Goal: Use online tool/utility: Use online tool/utility

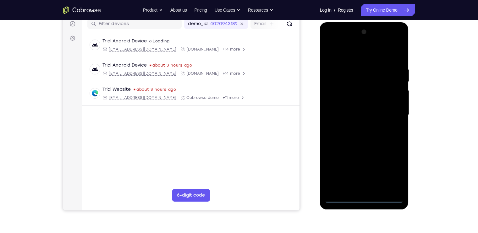
click at [365, 196] on div at bounding box center [363, 115] width 79 height 176
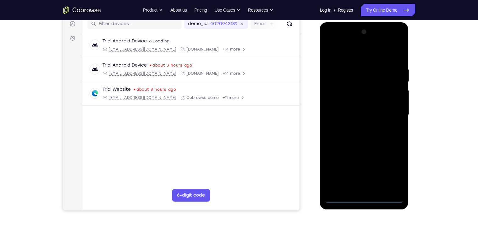
click at [365, 196] on div at bounding box center [363, 115] width 79 height 176
click at [364, 197] on div at bounding box center [363, 115] width 79 height 176
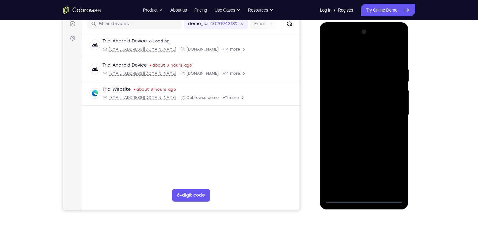
click at [364, 197] on div at bounding box center [363, 115] width 79 height 176
click at [393, 167] on div at bounding box center [363, 115] width 79 height 176
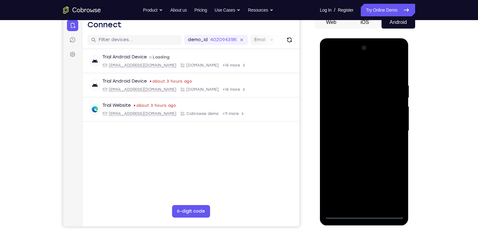
scroll to position [67, 0]
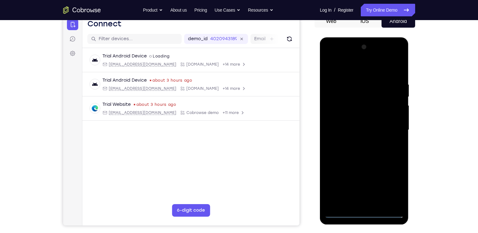
click at [330, 56] on div at bounding box center [363, 130] width 79 height 176
click at [348, 91] on div at bounding box center [363, 130] width 79 height 176
click at [348, 93] on div at bounding box center [363, 130] width 79 height 176
click at [343, 56] on div at bounding box center [363, 130] width 79 height 176
click at [348, 191] on div at bounding box center [363, 130] width 79 height 176
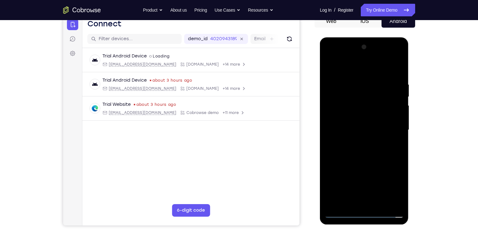
drag, startPoint x: 375, startPoint y: 180, endPoint x: 378, endPoint y: 112, distance: 67.9
click at [378, 112] on div at bounding box center [363, 130] width 79 height 176
drag, startPoint x: 374, startPoint y: 173, endPoint x: 372, endPoint y: 111, distance: 62.2
click at [372, 111] on div at bounding box center [363, 130] width 79 height 176
drag, startPoint x: 364, startPoint y: 177, endPoint x: 370, endPoint y: 94, distance: 82.8
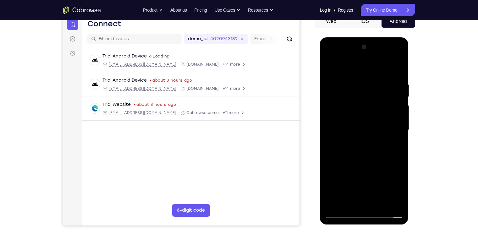
click at [370, 94] on div at bounding box center [363, 130] width 79 height 176
drag, startPoint x: 364, startPoint y: 177, endPoint x: 361, endPoint y: 187, distance: 9.9
click at [361, 187] on div at bounding box center [363, 130] width 79 height 176
drag, startPoint x: 372, startPoint y: 167, endPoint x: 366, endPoint y: 98, distance: 70.0
click at [366, 98] on div at bounding box center [363, 130] width 79 height 176
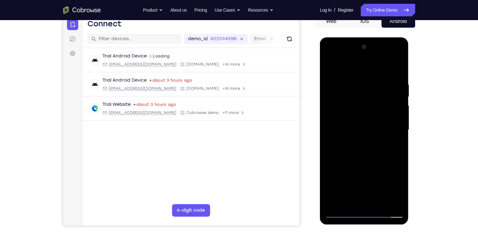
drag, startPoint x: 364, startPoint y: 185, endPoint x: 372, endPoint y: 111, distance: 73.6
click at [372, 111] on div at bounding box center [363, 130] width 79 height 176
drag, startPoint x: 368, startPoint y: 163, endPoint x: 365, endPoint y: 95, distance: 67.9
click at [365, 95] on div at bounding box center [363, 130] width 79 height 176
click at [362, 124] on div at bounding box center [363, 130] width 79 height 176
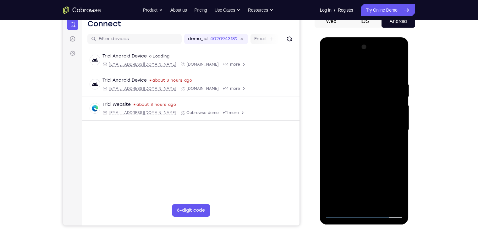
click at [355, 82] on div at bounding box center [363, 130] width 79 height 176
drag, startPoint x: 353, startPoint y: 168, endPoint x: 356, endPoint y: 103, distance: 64.4
click at [356, 103] on div at bounding box center [363, 130] width 79 height 176
drag, startPoint x: 365, startPoint y: 113, endPoint x: 353, endPoint y: 142, distance: 31.9
click at [353, 142] on div at bounding box center [363, 130] width 79 height 176
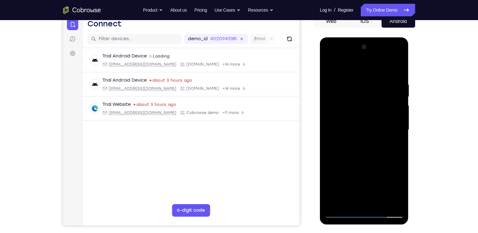
drag, startPoint x: 361, startPoint y: 100, endPoint x: 359, endPoint y: 133, distance: 32.4
click at [359, 133] on div at bounding box center [363, 130] width 79 height 176
click at [391, 56] on div at bounding box center [363, 130] width 79 height 176
click at [376, 91] on div at bounding box center [363, 130] width 79 height 176
click at [364, 118] on div at bounding box center [363, 130] width 79 height 176
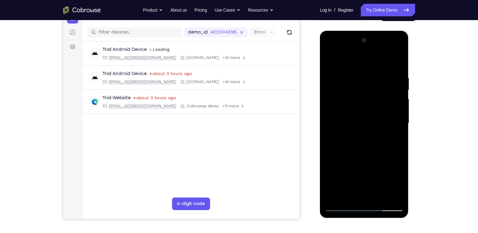
scroll to position [70, 0]
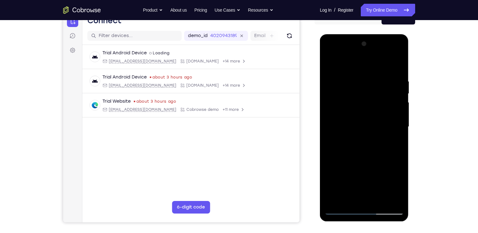
click at [347, 124] on div at bounding box center [363, 127] width 79 height 176
click at [333, 129] on div at bounding box center [363, 127] width 79 height 176
click at [337, 129] on div at bounding box center [363, 127] width 79 height 176
click at [349, 129] on div at bounding box center [363, 127] width 79 height 176
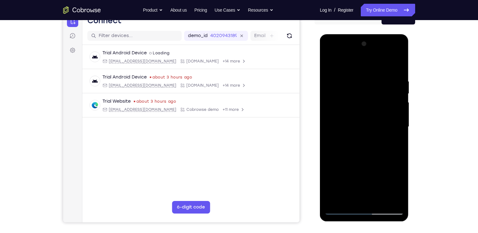
click at [383, 129] on div at bounding box center [363, 127] width 79 height 176
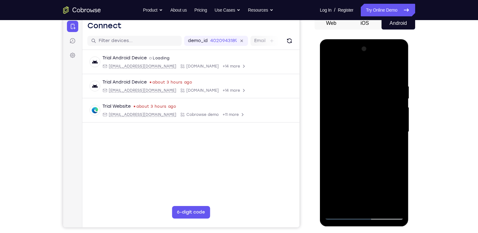
scroll to position [66, 0]
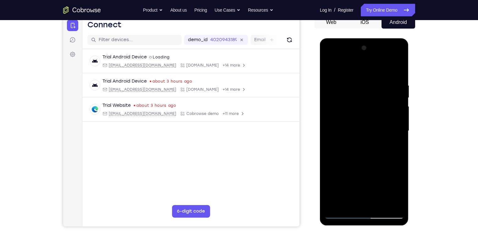
click at [388, 133] on div at bounding box center [363, 131] width 79 height 176
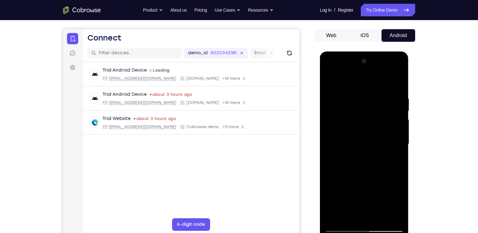
scroll to position [52, 0]
click at [359, 70] on div at bounding box center [363, 145] width 79 height 176
click at [357, 104] on div at bounding box center [363, 145] width 79 height 176
drag, startPoint x: 359, startPoint y: 159, endPoint x: 350, endPoint y: 181, distance: 23.4
click at [350, 181] on div at bounding box center [363, 145] width 79 height 176
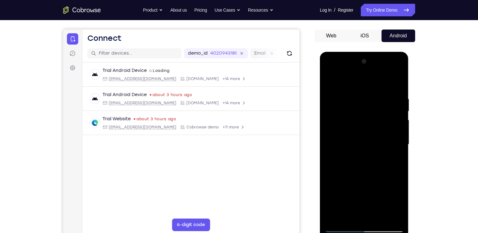
click at [372, 91] on div at bounding box center [363, 145] width 79 height 176
click at [370, 93] on div at bounding box center [363, 145] width 79 height 176
click at [340, 101] on div at bounding box center [363, 145] width 79 height 176
click at [367, 115] on div at bounding box center [363, 145] width 79 height 176
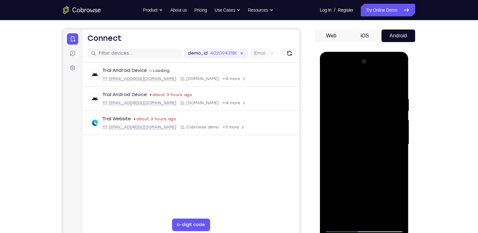
drag, startPoint x: 364, startPoint y: 179, endPoint x: 362, endPoint y: 141, distance: 38.4
click at [362, 141] on div at bounding box center [363, 145] width 79 height 176
drag, startPoint x: 365, startPoint y: 197, endPoint x: 366, endPoint y: 127, distance: 70.6
click at [366, 127] on div at bounding box center [363, 145] width 79 height 176
drag, startPoint x: 366, startPoint y: 184, endPoint x: 346, endPoint y: 219, distance: 40.3
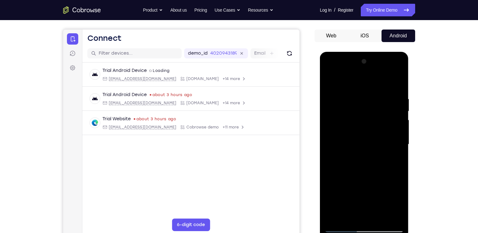
click at [346, 219] on div at bounding box center [363, 145] width 79 height 176
click at [364, 100] on div at bounding box center [363, 145] width 79 height 176
click at [361, 157] on div at bounding box center [363, 145] width 79 height 176
click at [360, 175] on div at bounding box center [363, 145] width 79 height 176
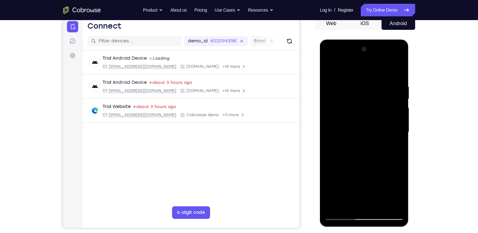
scroll to position [66, 0]
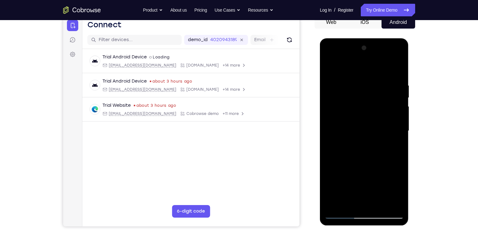
drag, startPoint x: 371, startPoint y: 163, endPoint x: 370, endPoint y: 139, distance: 23.5
click at [370, 139] on div at bounding box center [363, 131] width 79 height 176
click at [391, 59] on div at bounding box center [363, 131] width 79 height 176
click at [380, 89] on div at bounding box center [363, 131] width 79 height 176
click at [390, 89] on div at bounding box center [363, 131] width 79 height 176
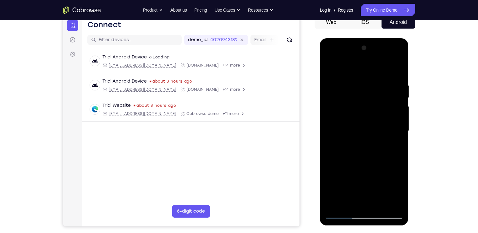
click at [390, 57] on div at bounding box center [363, 131] width 79 height 176
click at [375, 108] on div at bounding box center [363, 131] width 79 height 176
click at [369, 163] on div at bounding box center [363, 131] width 79 height 176
click at [389, 62] on div at bounding box center [363, 131] width 79 height 176
click at [370, 107] on div at bounding box center [363, 131] width 79 height 176
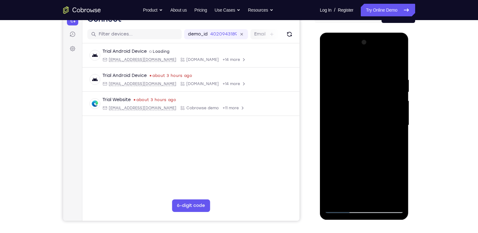
scroll to position [72, 0]
drag, startPoint x: 361, startPoint y: 139, endPoint x: 353, endPoint y: 205, distance: 66.5
click at [353, 205] on div at bounding box center [363, 125] width 79 height 176
drag, startPoint x: 357, startPoint y: 122, endPoint x: 352, endPoint y: 185, distance: 62.7
click at [352, 185] on div at bounding box center [363, 125] width 79 height 176
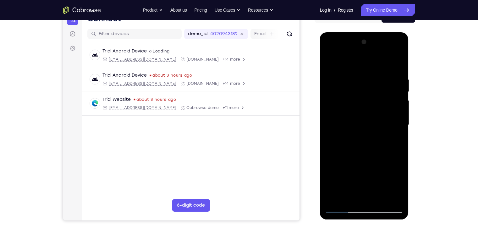
drag, startPoint x: 364, startPoint y: 109, endPoint x: 351, endPoint y: 212, distance: 104.1
click at [351, 212] on div at bounding box center [363, 125] width 79 height 176
click at [329, 150] on div at bounding box center [363, 125] width 79 height 176
click at [397, 135] on div at bounding box center [363, 125] width 79 height 176
drag, startPoint x: 371, startPoint y: 83, endPoint x: 363, endPoint y: 130, distance: 48.1
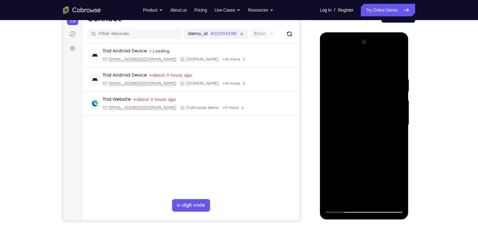
click at [363, 130] on div at bounding box center [363, 125] width 79 height 176
click at [346, 69] on div at bounding box center [363, 125] width 79 height 176
drag, startPoint x: 363, startPoint y: 152, endPoint x: 366, endPoint y: 106, distance: 45.9
click at [366, 106] on div at bounding box center [363, 125] width 79 height 176
drag, startPoint x: 365, startPoint y: 178, endPoint x: 374, endPoint y: 112, distance: 66.6
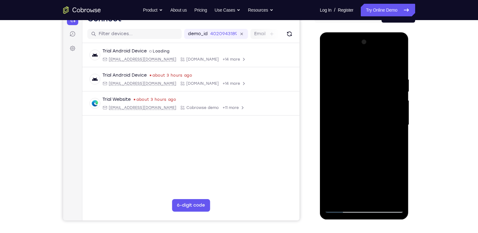
click at [374, 112] on div at bounding box center [363, 125] width 79 height 176
drag, startPoint x: 377, startPoint y: 101, endPoint x: 365, endPoint y: 207, distance: 106.4
click at [365, 207] on div at bounding box center [363, 125] width 79 height 176
click at [345, 97] on div at bounding box center [363, 125] width 79 height 176
click at [340, 88] on div at bounding box center [363, 125] width 79 height 176
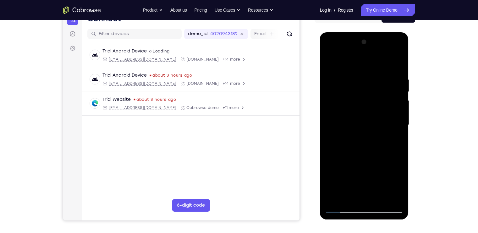
click at [397, 68] on div at bounding box center [363, 125] width 79 height 176
click at [398, 70] on div at bounding box center [363, 125] width 79 height 176
click at [390, 52] on div at bounding box center [363, 125] width 79 height 176
click at [378, 77] on div at bounding box center [363, 125] width 79 height 176
drag, startPoint x: 361, startPoint y: 159, endPoint x: 366, endPoint y: 95, distance: 64.3
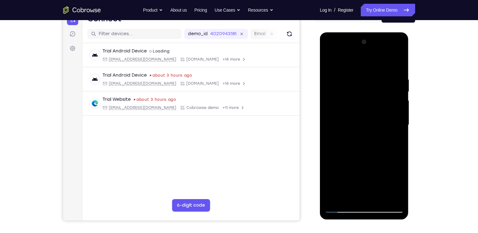
click at [366, 95] on div at bounding box center [363, 125] width 79 height 176
drag, startPoint x: 368, startPoint y: 152, endPoint x: 377, endPoint y: 83, distance: 70.4
click at [377, 83] on div at bounding box center [363, 125] width 79 height 176
drag, startPoint x: 368, startPoint y: 151, endPoint x: 372, endPoint y: 81, distance: 69.9
click at [372, 81] on div at bounding box center [363, 125] width 79 height 176
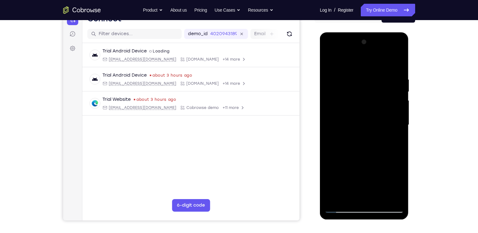
drag, startPoint x: 371, startPoint y: 165, endPoint x: 364, endPoint y: 90, distance: 75.4
click at [364, 90] on div at bounding box center [363, 125] width 79 height 176
drag, startPoint x: 359, startPoint y: 167, endPoint x: 365, endPoint y: 92, distance: 75.0
click at [365, 92] on div at bounding box center [363, 125] width 79 height 176
drag, startPoint x: 362, startPoint y: 171, endPoint x: 363, endPoint y: 80, distance: 91.1
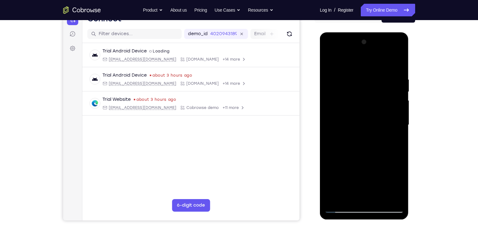
click at [363, 80] on div at bounding box center [363, 125] width 79 height 176
drag, startPoint x: 359, startPoint y: 71, endPoint x: 359, endPoint y: 84, distance: 12.2
click at [359, 84] on div at bounding box center [363, 125] width 79 height 176
drag, startPoint x: 359, startPoint y: 163, endPoint x: 366, endPoint y: 87, distance: 76.0
click at [366, 87] on div at bounding box center [363, 125] width 79 height 176
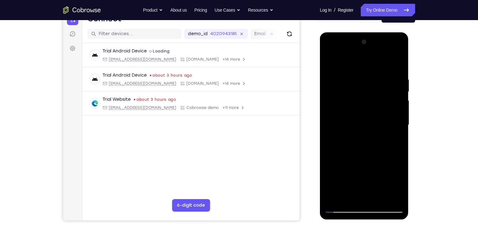
drag, startPoint x: 365, startPoint y: 165, endPoint x: 369, endPoint y: 108, distance: 56.9
click at [369, 108] on div at bounding box center [363, 125] width 79 height 176
drag, startPoint x: 365, startPoint y: 138, endPoint x: 366, endPoint y: 111, distance: 26.4
click at [366, 111] on div at bounding box center [363, 125] width 79 height 176
drag, startPoint x: 359, startPoint y: 165, endPoint x: 365, endPoint y: 81, distance: 83.4
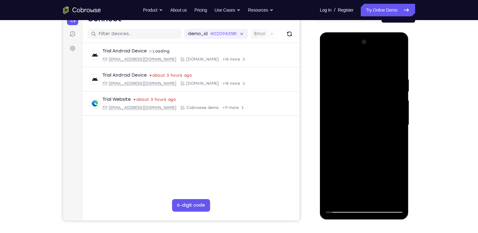
click at [365, 81] on div at bounding box center [363, 125] width 79 height 176
drag, startPoint x: 364, startPoint y: 160, endPoint x: 358, endPoint y: 71, distance: 89.1
click at [358, 71] on div at bounding box center [363, 125] width 79 height 176
drag, startPoint x: 359, startPoint y: 159, endPoint x: 367, endPoint y: 113, distance: 46.1
click at [367, 113] on div at bounding box center [363, 125] width 79 height 176
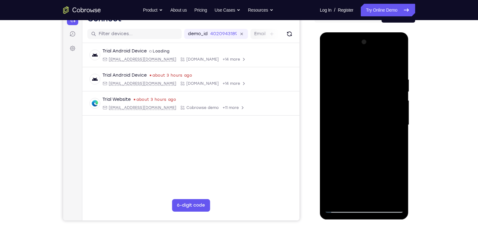
drag, startPoint x: 364, startPoint y: 145, endPoint x: 367, endPoint y: 90, distance: 55.4
click at [367, 90] on div at bounding box center [363, 125] width 79 height 176
click at [364, 128] on div at bounding box center [363, 125] width 79 height 176
click at [391, 51] on div at bounding box center [363, 125] width 79 height 176
click at [378, 74] on div at bounding box center [363, 125] width 79 height 176
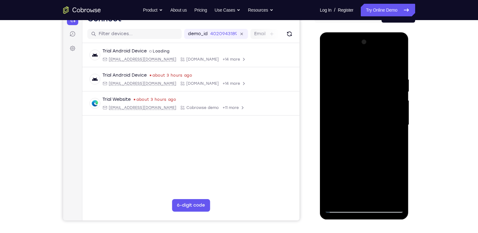
click at [364, 118] on div at bounding box center [363, 125] width 79 height 176
click at [388, 132] on div at bounding box center [363, 125] width 79 height 176
click at [391, 52] on div at bounding box center [363, 125] width 79 height 176
click at [397, 76] on div at bounding box center [363, 125] width 79 height 176
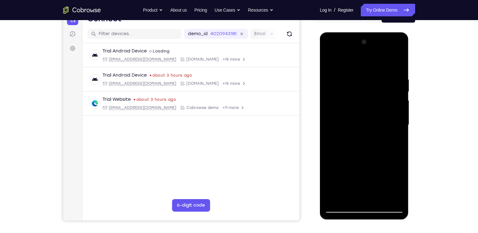
click at [376, 103] on div at bounding box center [363, 125] width 79 height 176
click at [391, 51] on div at bounding box center [363, 125] width 79 height 176
click at [399, 62] on div at bounding box center [363, 125] width 79 height 176
click at [400, 75] on div at bounding box center [363, 125] width 79 height 176
click at [398, 89] on div at bounding box center [363, 125] width 79 height 176
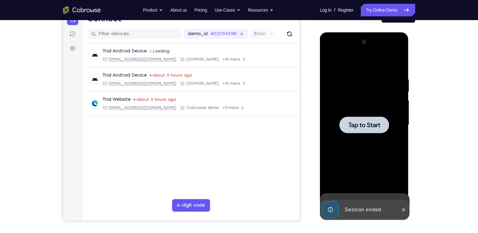
click at [398, 101] on div at bounding box center [363, 125] width 79 height 176
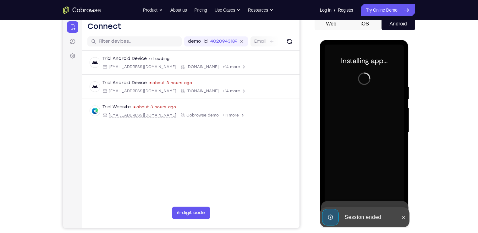
scroll to position [64, 0]
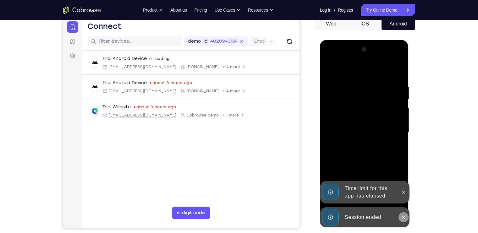
click at [405, 221] on button at bounding box center [403, 217] width 10 height 10
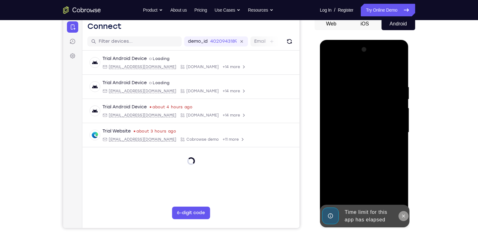
click at [403, 215] on icon at bounding box center [403, 215] width 3 height 3
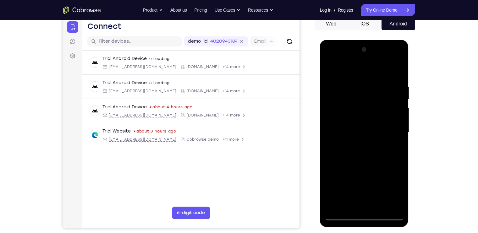
click at [367, 217] on div at bounding box center [363, 133] width 79 height 176
click at [391, 191] on div at bounding box center [363, 133] width 79 height 176
click at [331, 59] on div at bounding box center [363, 133] width 79 height 176
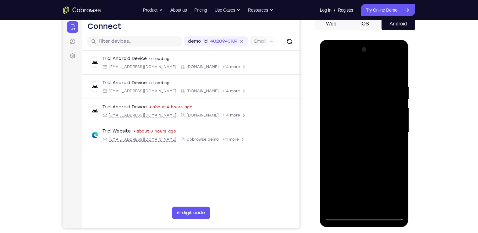
click at [364, 95] on div at bounding box center [363, 133] width 79 height 176
click at [338, 120] on div at bounding box center [363, 133] width 79 height 176
click at [370, 175] on div at bounding box center [363, 133] width 79 height 176
click at [394, 181] on div at bounding box center [363, 133] width 79 height 176
drag, startPoint x: 368, startPoint y: 193, endPoint x: 360, endPoint y: 117, distance: 76.0
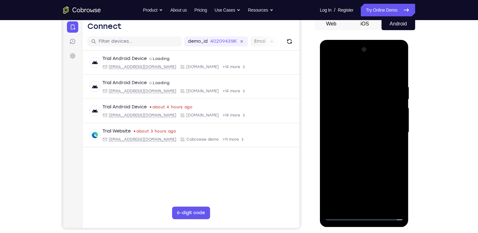
click at [360, 117] on div at bounding box center [363, 133] width 79 height 176
drag, startPoint x: 364, startPoint y: 172, endPoint x: 361, endPoint y: 93, distance: 78.5
click at [361, 93] on div at bounding box center [363, 133] width 79 height 176
drag, startPoint x: 364, startPoint y: 146, endPoint x: 363, endPoint y: 113, distance: 33.0
click at [363, 113] on div at bounding box center [363, 133] width 79 height 176
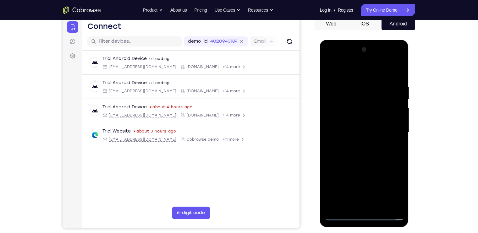
drag, startPoint x: 363, startPoint y: 148, endPoint x: 364, endPoint y: 133, distance: 15.1
click at [364, 133] on div at bounding box center [363, 133] width 79 height 176
drag, startPoint x: 364, startPoint y: 186, endPoint x: 364, endPoint y: 93, distance: 93.2
click at [364, 93] on div at bounding box center [363, 133] width 79 height 176
drag, startPoint x: 366, startPoint y: 174, endPoint x: 365, endPoint y: 81, distance: 92.6
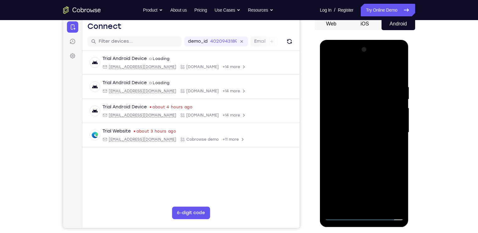
click at [365, 81] on div at bounding box center [363, 133] width 79 height 176
drag, startPoint x: 367, startPoint y: 154, endPoint x: 376, endPoint y: 89, distance: 65.4
click at [376, 89] on div at bounding box center [363, 133] width 79 height 176
click at [389, 67] on div at bounding box center [363, 133] width 79 height 176
click at [361, 72] on div at bounding box center [363, 133] width 79 height 176
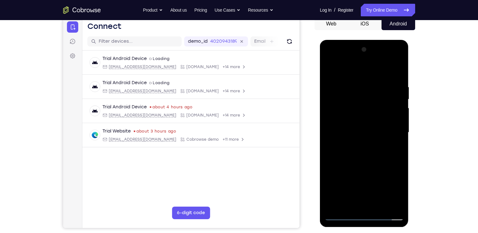
click at [343, 103] on div at bounding box center [363, 133] width 79 height 176
click at [388, 67] on div at bounding box center [363, 133] width 79 height 176
click at [366, 69] on div at bounding box center [363, 133] width 79 height 176
click at [341, 94] on div at bounding box center [363, 133] width 79 height 176
drag, startPoint x: 366, startPoint y: 177, endPoint x: 367, endPoint y: 125, distance: 52.4
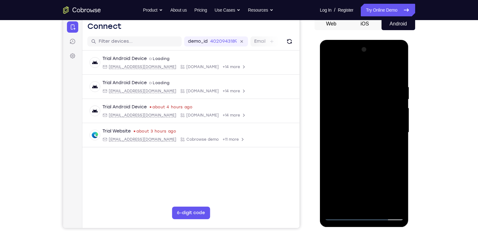
click at [367, 125] on div at bounding box center [363, 133] width 79 height 176
drag, startPoint x: 365, startPoint y: 192, endPoint x: 360, endPoint y: 105, distance: 87.8
click at [360, 105] on div at bounding box center [363, 133] width 79 height 176
drag, startPoint x: 361, startPoint y: 166, endPoint x: 359, endPoint y: 96, distance: 70.0
click at [359, 96] on div at bounding box center [363, 133] width 79 height 176
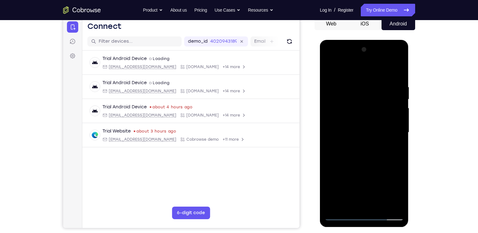
drag, startPoint x: 361, startPoint y: 169, endPoint x: 361, endPoint y: 113, distance: 56.5
click at [361, 113] on div at bounding box center [363, 133] width 79 height 176
drag, startPoint x: 363, startPoint y: 164, endPoint x: 359, endPoint y: 87, distance: 76.7
click at [359, 87] on div at bounding box center [363, 133] width 79 height 176
drag, startPoint x: 365, startPoint y: 198, endPoint x: 372, endPoint y: 85, distance: 113.9
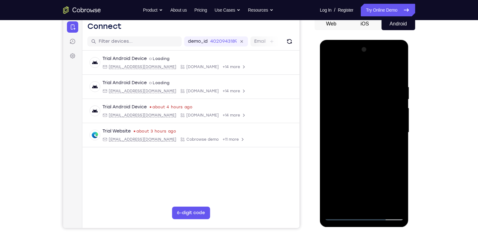
click at [372, 85] on div at bounding box center [363, 133] width 79 height 176
drag, startPoint x: 374, startPoint y: 153, endPoint x: 375, endPoint y: 120, distance: 32.4
click at [375, 120] on div at bounding box center [363, 133] width 79 height 176
drag, startPoint x: 367, startPoint y: 186, endPoint x: 363, endPoint y: 89, distance: 97.4
click at [363, 89] on div at bounding box center [363, 133] width 79 height 176
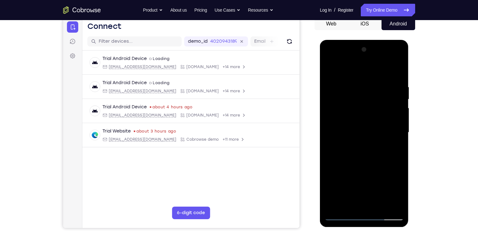
drag, startPoint x: 371, startPoint y: 153, endPoint x: 370, endPoint y: 94, distance: 59.3
click at [370, 94] on div at bounding box center [363, 133] width 79 height 176
click at [369, 123] on div at bounding box center [363, 133] width 79 height 176
drag, startPoint x: 367, startPoint y: 107, endPoint x: 368, endPoint y: 117, distance: 10.1
click at [368, 117] on div at bounding box center [363, 133] width 79 height 176
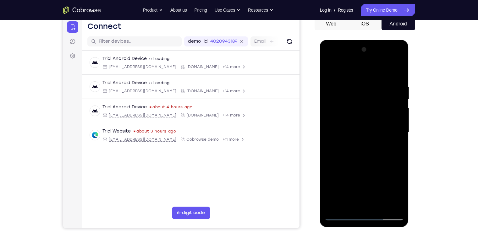
drag, startPoint x: 366, startPoint y: 196, endPoint x: 366, endPoint y: 98, distance: 98.3
click at [366, 98] on div at bounding box center [363, 133] width 79 height 176
drag, startPoint x: 367, startPoint y: 179, endPoint x: 367, endPoint y: 150, distance: 28.6
click at [367, 150] on div at bounding box center [363, 133] width 79 height 176
drag, startPoint x: 366, startPoint y: 165, endPoint x: 360, endPoint y: 96, distance: 68.8
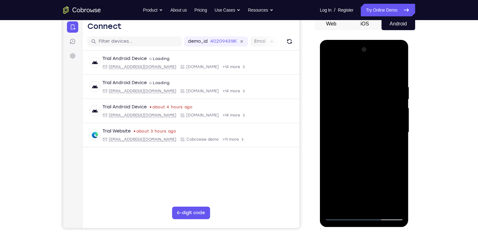
click at [360, 96] on div at bounding box center [363, 133] width 79 height 176
drag, startPoint x: 363, startPoint y: 175, endPoint x: 362, endPoint y: 100, distance: 75.4
click at [362, 100] on div at bounding box center [363, 133] width 79 height 176
drag, startPoint x: 359, startPoint y: 172, endPoint x: 363, endPoint y: 105, distance: 66.6
click at [363, 105] on div at bounding box center [363, 133] width 79 height 176
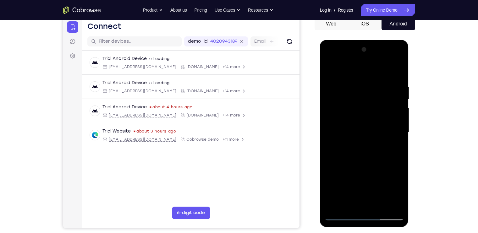
drag, startPoint x: 364, startPoint y: 179, endPoint x: 361, endPoint y: 103, distance: 76.7
click at [361, 103] on div at bounding box center [363, 133] width 79 height 176
drag, startPoint x: 364, startPoint y: 175, endPoint x: 369, endPoint y: 140, distance: 35.1
click at [369, 140] on div at bounding box center [363, 133] width 79 height 176
drag, startPoint x: 362, startPoint y: 181, endPoint x: 360, endPoint y: 111, distance: 70.0
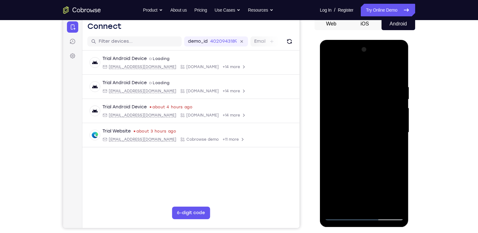
click at [360, 111] on div at bounding box center [363, 133] width 79 height 176
drag, startPoint x: 363, startPoint y: 166, endPoint x: 360, endPoint y: 79, distance: 87.0
click at [360, 79] on div at bounding box center [363, 133] width 79 height 176
drag, startPoint x: 360, startPoint y: 165, endPoint x: 365, endPoint y: 101, distance: 63.6
click at [365, 101] on div at bounding box center [363, 133] width 79 height 176
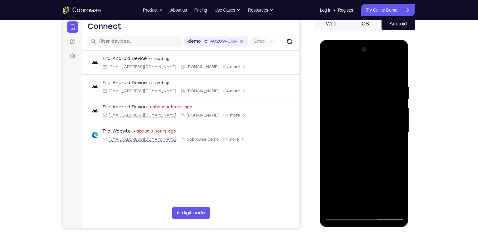
drag, startPoint x: 370, startPoint y: 180, endPoint x: 372, endPoint y: 116, distance: 63.4
click at [372, 116] on div at bounding box center [363, 133] width 79 height 176
drag, startPoint x: 367, startPoint y: 174, endPoint x: 371, endPoint y: 81, distance: 92.7
click at [371, 81] on div at bounding box center [363, 133] width 79 height 176
drag, startPoint x: 372, startPoint y: 173, endPoint x: 375, endPoint y: 107, distance: 66.3
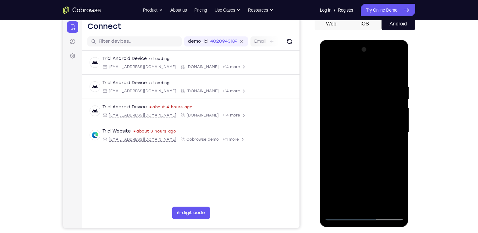
click at [375, 107] on div at bounding box center [363, 133] width 79 height 176
drag, startPoint x: 370, startPoint y: 178, endPoint x: 375, endPoint y: 103, distance: 74.9
click at [375, 103] on div at bounding box center [363, 133] width 79 height 176
drag, startPoint x: 372, startPoint y: 170, endPoint x: 372, endPoint y: 84, distance: 86.0
click at [372, 84] on div at bounding box center [363, 133] width 79 height 176
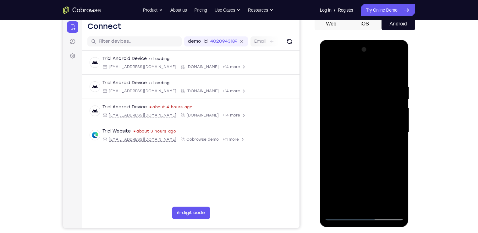
drag, startPoint x: 369, startPoint y: 176, endPoint x: 369, endPoint y: 98, distance: 78.5
click at [369, 98] on div at bounding box center [363, 133] width 79 height 176
drag, startPoint x: 365, startPoint y: 168, endPoint x: 370, endPoint y: 88, distance: 80.2
click at [370, 88] on div at bounding box center [363, 133] width 79 height 176
drag, startPoint x: 367, startPoint y: 162, endPoint x: 369, endPoint y: 73, distance: 89.2
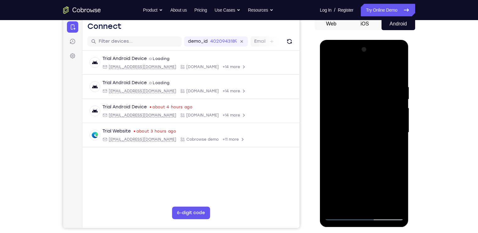
click at [369, 73] on div at bounding box center [363, 133] width 79 height 176
drag, startPoint x: 363, startPoint y: 172, endPoint x: 367, endPoint y: 134, distance: 38.3
click at [367, 134] on div at bounding box center [363, 133] width 79 height 176
click at [353, 169] on div at bounding box center [363, 133] width 79 height 176
drag, startPoint x: 360, startPoint y: 131, endPoint x: 364, endPoint y: 80, distance: 51.3
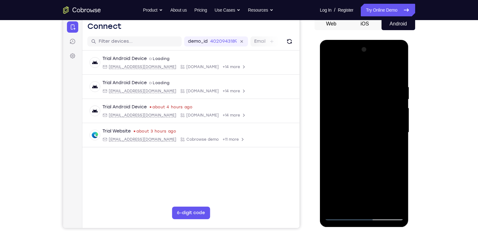
click at [364, 80] on div at bounding box center [363, 133] width 79 height 176
drag, startPoint x: 362, startPoint y: 196, endPoint x: 368, endPoint y: 93, distance: 103.1
click at [368, 93] on div at bounding box center [363, 133] width 79 height 176
drag, startPoint x: 375, startPoint y: 147, endPoint x: 374, endPoint y: 61, distance: 85.4
click at [374, 61] on div at bounding box center [363, 133] width 79 height 176
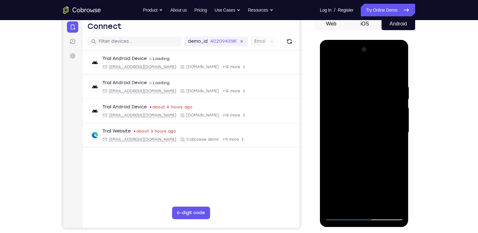
drag, startPoint x: 372, startPoint y: 168, endPoint x: 374, endPoint y: 137, distance: 31.1
click at [374, 137] on div at bounding box center [363, 133] width 79 height 176
drag, startPoint x: 369, startPoint y: 162, endPoint x: 365, endPoint y: 108, distance: 54.1
click at [365, 108] on div at bounding box center [363, 133] width 79 height 176
click at [336, 102] on div at bounding box center [363, 133] width 79 height 176
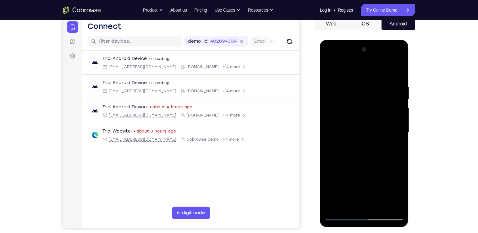
drag, startPoint x: 360, startPoint y: 175, endPoint x: 358, endPoint y: 116, distance: 59.1
click at [358, 116] on div at bounding box center [363, 133] width 79 height 176
drag, startPoint x: 364, startPoint y: 186, endPoint x: 363, endPoint y: 130, distance: 55.9
click at [363, 130] on div at bounding box center [363, 133] width 79 height 176
drag, startPoint x: 364, startPoint y: 173, endPoint x: 367, endPoint y: 115, distance: 57.8
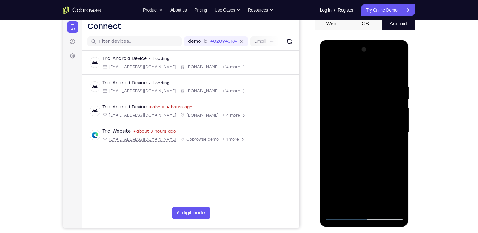
click at [367, 115] on div at bounding box center [363, 133] width 79 height 176
drag, startPoint x: 367, startPoint y: 183, endPoint x: 367, endPoint y: 130, distance: 52.7
click at [367, 130] on div at bounding box center [363, 133] width 79 height 176
drag, startPoint x: 367, startPoint y: 161, endPoint x: 367, endPoint y: 143, distance: 18.2
click at [367, 143] on div at bounding box center [363, 133] width 79 height 176
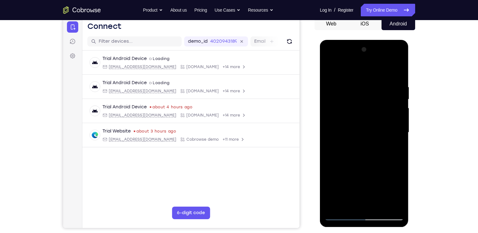
drag, startPoint x: 366, startPoint y: 167, endPoint x: 362, endPoint y: 96, distance: 70.4
click at [362, 96] on div at bounding box center [363, 133] width 79 height 176
drag, startPoint x: 362, startPoint y: 170, endPoint x: 361, endPoint y: 94, distance: 75.4
click at [361, 94] on div at bounding box center [363, 133] width 79 height 176
drag, startPoint x: 361, startPoint y: 151, endPoint x: 363, endPoint y: 87, distance: 64.4
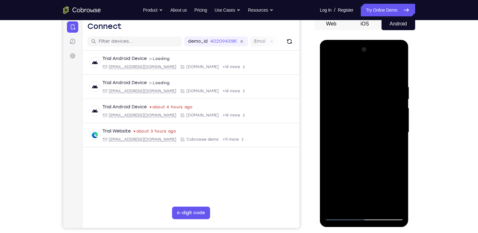
click at [363, 87] on div at bounding box center [363, 133] width 79 height 176
drag, startPoint x: 366, startPoint y: 148, endPoint x: 365, endPoint y: 77, distance: 71.0
click at [365, 77] on div at bounding box center [363, 133] width 79 height 176
click at [364, 59] on div at bounding box center [363, 133] width 79 height 176
click at [352, 81] on div at bounding box center [363, 133] width 79 height 176
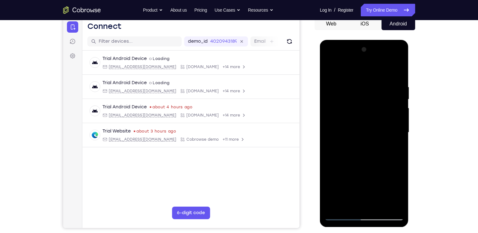
click at [361, 124] on div at bounding box center [363, 133] width 79 height 176
drag, startPoint x: 372, startPoint y: 159, endPoint x: 374, endPoint y: 92, distance: 67.2
click at [374, 92] on div at bounding box center [363, 133] width 79 height 176
drag, startPoint x: 364, startPoint y: 175, endPoint x: 370, endPoint y: 95, distance: 80.0
click at [370, 95] on div at bounding box center [363, 133] width 79 height 176
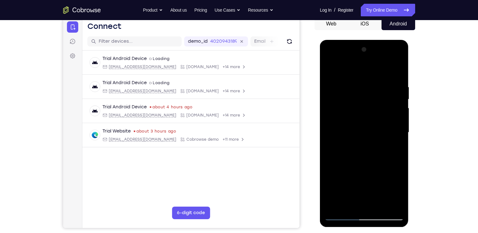
drag, startPoint x: 365, startPoint y: 159, endPoint x: 372, endPoint y: 73, distance: 87.0
click at [372, 73] on div at bounding box center [363, 133] width 79 height 176
drag, startPoint x: 366, startPoint y: 158, endPoint x: 372, endPoint y: 87, distance: 71.5
click at [372, 87] on div at bounding box center [363, 133] width 79 height 176
click at [370, 149] on div at bounding box center [363, 133] width 79 height 176
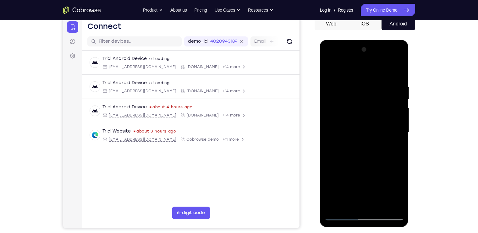
click at [392, 60] on div at bounding box center [363, 133] width 79 height 176
click at [387, 85] on div at bounding box center [363, 133] width 79 height 176
click at [378, 146] on div at bounding box center [363, 133] width 79 height 176
click at [396, 148] on div at bounding box center [363, 133] width 79 height 176
click at [398, 151] on div at bounding box center [363, 133] width 79 height 176
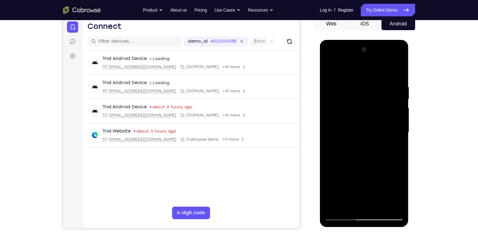
click at [398, 150] on div at bounding box center [363, 133] width 79 height 176
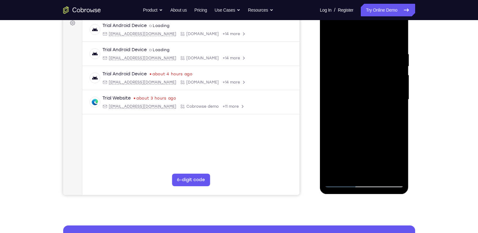
scroll to position [97, 0]
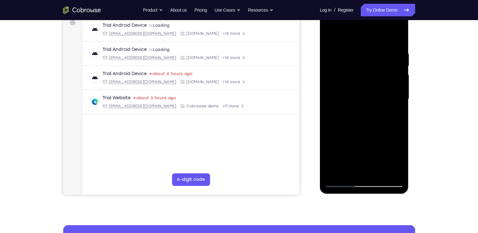
click at [383, 155] on div at bounding box center [363, 99] width 79 height 176
click at [357, 52] on div at bounding box center [363, 99] width 79 height 176
click at [389, 25] on div at bounding box center [363, 99] width 79 height 176
click at [377, 51] on div at bounding box center [363, 99] width 79 height 176
click at [389, 29] on div at bounding box center [363, 99] width 79 height 176
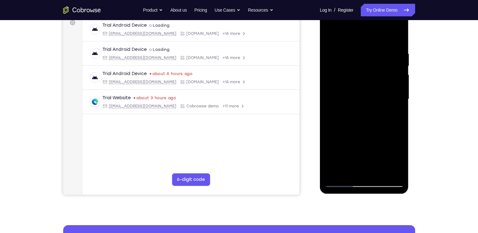
click at [377, 76] on div at bounding box center [363, 99] width 79 height 176
drag, startPoint x: 358, startPoint y: 140, endPoint x: 358, endPoint y: 57, distance: 82.9
click at [358, 57] on div at bounding box center [363, 99] width 79 height 176
drag, startPoint x: 373, startPoint y: 137, endPoint x: 365, endPoint y: 72, distance: 65.5
click at [365, 72] on div at bounding box center [363, 99] width 79 height 176
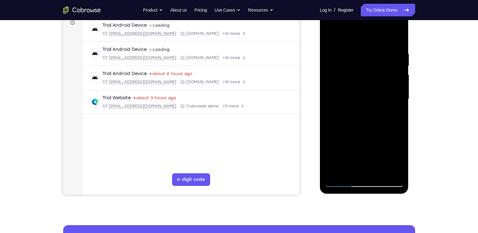
drag, startPoint x: 374, startPoint y: 139, endPoint x: 368, endPoint y: 61, distance: 77.8
click at [368, 61] on div at bounding box center [363, 99] width 79 height 176
drag, startPoint x: 374, startPoint y: 136, endPoint x: 372, endPoint y: 66, distance: 70.0
click at [372, 66] on div at bounding box center [363, 99] width 79 height 176
click at [375, 54] on div at bounding box center [363, 99] width 79 height 176
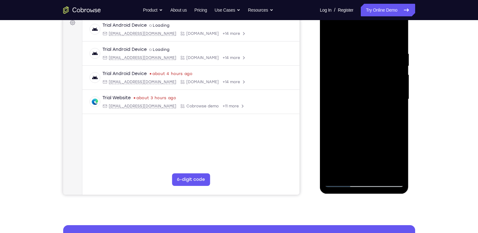
click at [390, 27] on div at bounding box center [363, 99] width 79 height 176
click at [372, 75] on div at bounding box center [363, 99] width 79 height 176
drag, startPoint x: 361, startPoint y: 137, endPoint x: 362, endPoint y: 61, distance: 75.7
click at [362, 61] on div at bounding box center [363, 99] width 79 height 176
drag, startPoint x: 364, startPoint y: 133, endPoint x: 369, endPoint y: 73, distance: 59.5
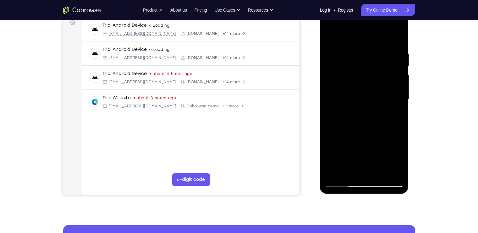
click at [369, 73] on div at bounding box center [363, 99] width 79 height 176
drag, startPoint x: 368, startPoint y: 139, endPoint x: 370, endPoint y: 73, distance: 66.3
click at [370, 73] on div at bounding box center [363, 99] width 79 height 176
drag, startPoint x: 370, startPoint y: 127, endPoint x: 370, endPoint y: 70, distance: 57.1
click at [370, 70] on div at bounding box center [363, 99] width 79 height 176
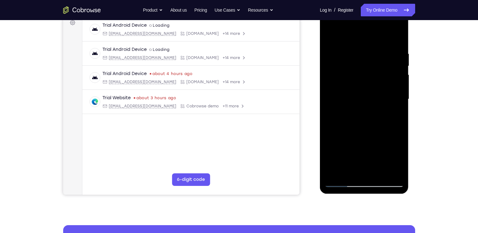
drag, startPoint x: 368, startPoint y: 143, endPoint x: 367, endPoint y: 69, distance: 74.7
click at [367, 69] on div at bounding box center [363, 99] width 79 height 176
drag, startPoint x: 367, startPoint y: 133, endPoint x: 366, endPoint y: 52, distance: 81.0
click at [366, 52] on div at bounding box center [363, 99] width 79 height 176
drag, startPoint x: 363, startPoint y: 116, endPoint x: 367, endPoint y: 52, distance: 64.5
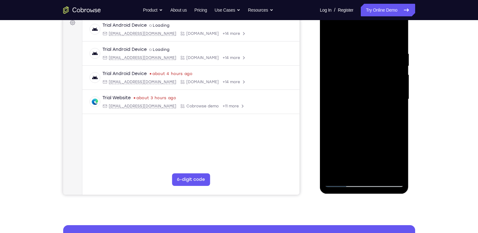
click at [367, 52] on div at bounding box center [363, 99] width 79 height 176
drag, startPoint x: 366, startPoint y: 137, endPoint x: 366, endPoint y: 70, distance: 66.2
click at [366, 70] on div at bounding box center [363, 99] width 79 height 176
drag, startPoint x: 364, startPoint y: 131, endPoint x: 365, endPoint y: 72, distance: 59.0
click at [365, 72] on div at bounding box center [363, 99] width 79 height 176
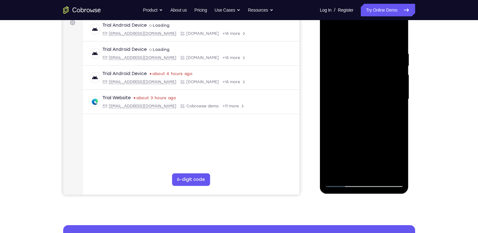
drag, startPoint x: 364, startPoint y: 147, endPoint x: 368, endPoint y: 75, distance: 71.7
click at [368, 75] on div at bounding box center [363, 99] width 79 height 176
drag, startPoint x: 359, startPoint y: 141, endPoint x: 358, endPoint y: 72, distance: 69.1
click at [358, 72] on div at bounding box center [363, 99] width 79 height 176
drag, startPoint x: 358, startPoint y: 130, endPoint x: 359, endPoint y: 48, distance: 82.0
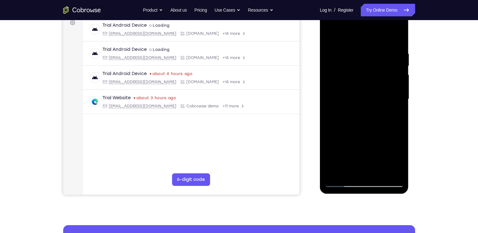
click at [359, 48] on div at bounding box center [363, 99] width 79 height 176
drag, startPoint x: 366, startPoint y: 140, endPoint x: 365, endPoint y: 73, distance: 66.6
click at [365, 73] on div at bounding box center [363, 99] width 79 height 176
drag, startPoint x: 365, startPoint y: 141, endPoint x: 366, endPoint y: 53, distance: 87.6
click at [366, 53] on div at bounding box center [363, 99] width 79 height 176
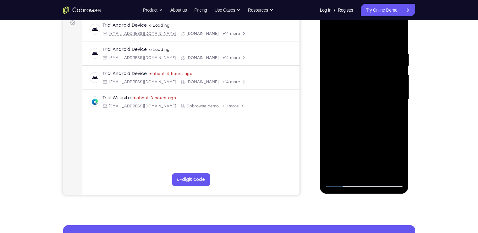
drag, startPoint x: 362, startPoint y: 144, endPoint x: 364, endPoint y: 69, distance: 75.4
click at [364, 69] on div at bounding box center [363, 99] width 79 height 176
click at [344, 184] on div at bounding box center [363, 99] width 79 height 176
click at [342, 184] on div at bounding box center [363, 99] width 79 height 176
click at [388, 149] on div at bounding box center [363, 99] width 79 height 176
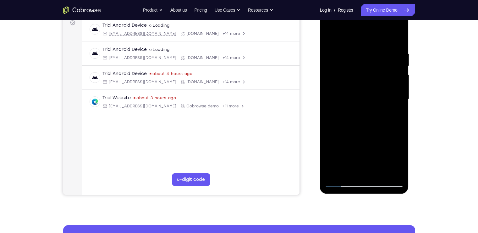
click at [337, 183] on div at bounding box center [363, 99] width 79 height 176
click at [389, 153] on div at bounding box center [363, 99] width 79 height 176
drag, startPoint x: 367, startPoint y: 93, endPoint x: 359, endPoint y: 182, distance: 89.5
click at [359, 182] on div at bounding box center [363, 99] width 79 height 176
drag, startPoint x: 363, startPoint y: 75, endPoint x: 353, endPoint y: 181, distance: 106.8
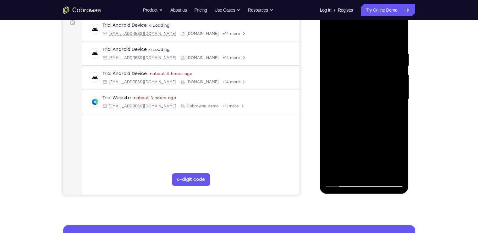
click at [353, 181] on div at bounding box center [363, 99] width 79 height 176
drag, startPoint x: 363, startPoint y: 80, endPoint x: 357, endPoint y: 174, distance: 93.7
click at [357, 174] on div at bounding box center [363, 99] width 79 height 176
click at [363, 89] on div at bounding box center [363, 99] width 79 height 176
click at [349, 101] on div at bounding box center [363, 99] width 79 height 176
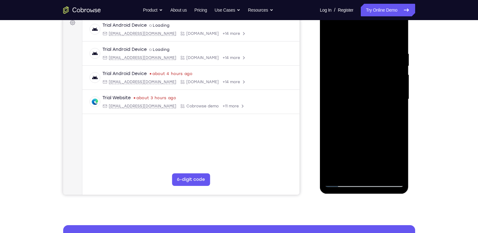
click at [342, 102] on div at bounding box center [363, 99] width 79 height 176
click at [339, 102] on div at bounding box center [363, 99] width 79 height 176
click at [337, 102] on div at bounding box center [363, 99] width 79 height 176
click at [349, 101] on div at bounding box center [363, 99] width 79 height 176
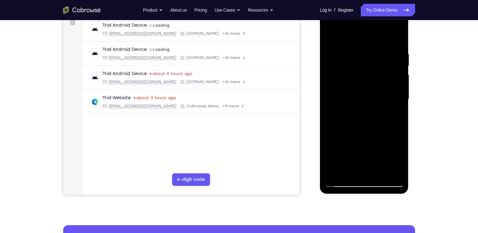
click at [356, 102] on div at bounding box center [363, 99] width 79 height 176
click at [352, 45] on div at bounding box center [363, 99] width 79 height 176
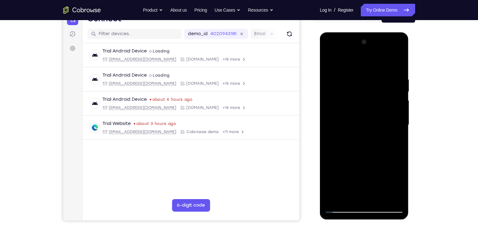
scroll to position [71, 0]
click at [364, 206] on div at bounding box center [363, 125] width 79 height 176
click at [389, 53] on div at bounding box center [363, 125] width 79 height 176
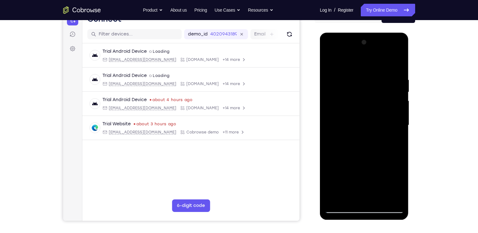
click at [372, 75] on div at bounding box center [363, 125] width 79 height 176
click at [363, 90] on div at bounding box center [363, 125] width 79 height 176
click at [392, 54] on div at bounding box center [363, 125] width 79 height 176
click at [377, 80] on div at bounding box center [363, 125] width 79 height 176
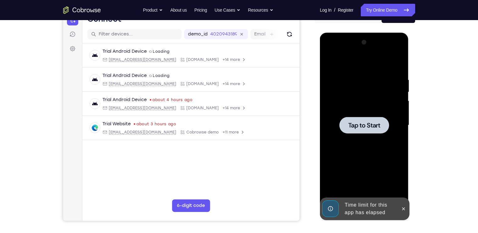
click at [364, 120] on div at bounding box center [364, 125] width 50 height 17
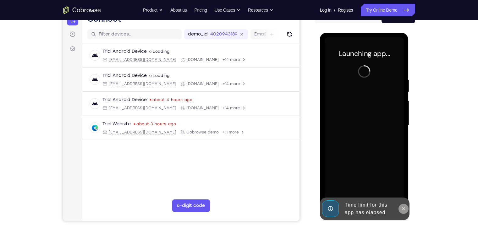
click at [404, 211] on button at bounding box center [403, 209] width 10 height 10
